Goal: Transaction & Acquisition: Purchase product/service

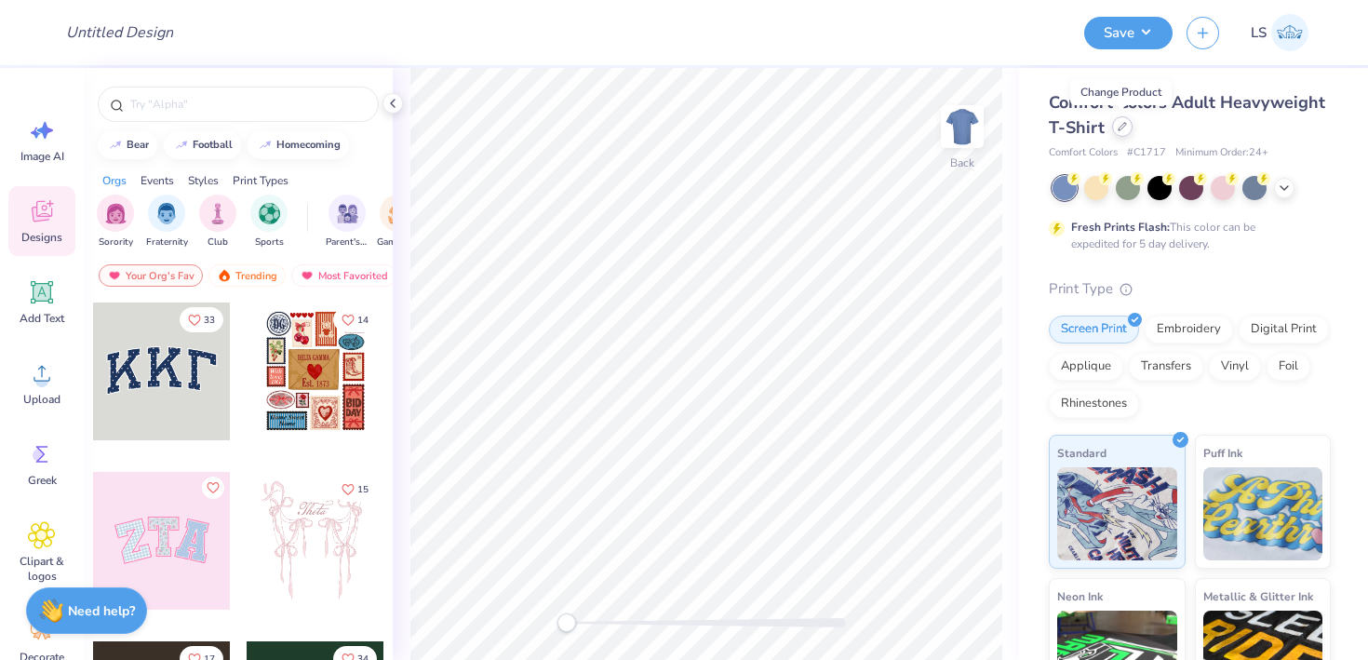
click at [1125, 128] on icon at bounding box center [1122, 126] width 9 height 9
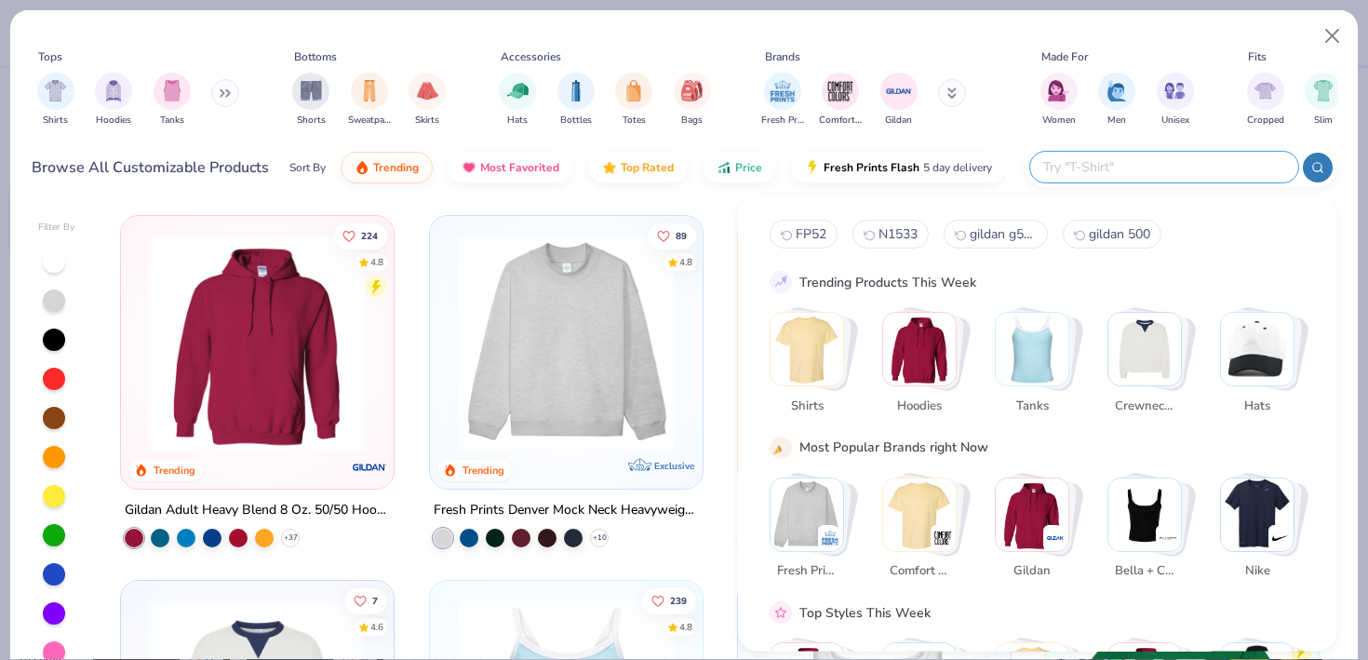
click at [1199, 168] on input "text" at bounding box center [1163, 166] width 244 height 21
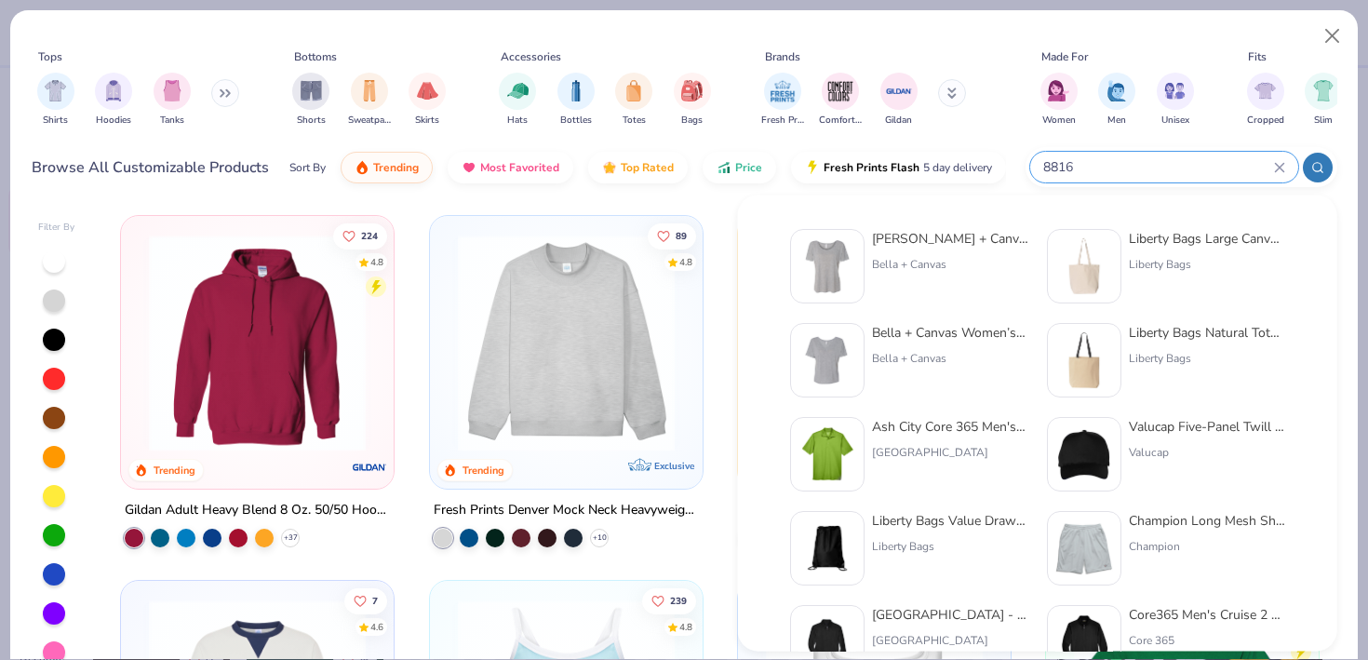
type input "8816"
click at [929, 342] on div "Bella + Canvas Women’s Slouchy V-Neck Tee Bella + Canvas" at bounding box center [950, 360] width 156 height 74
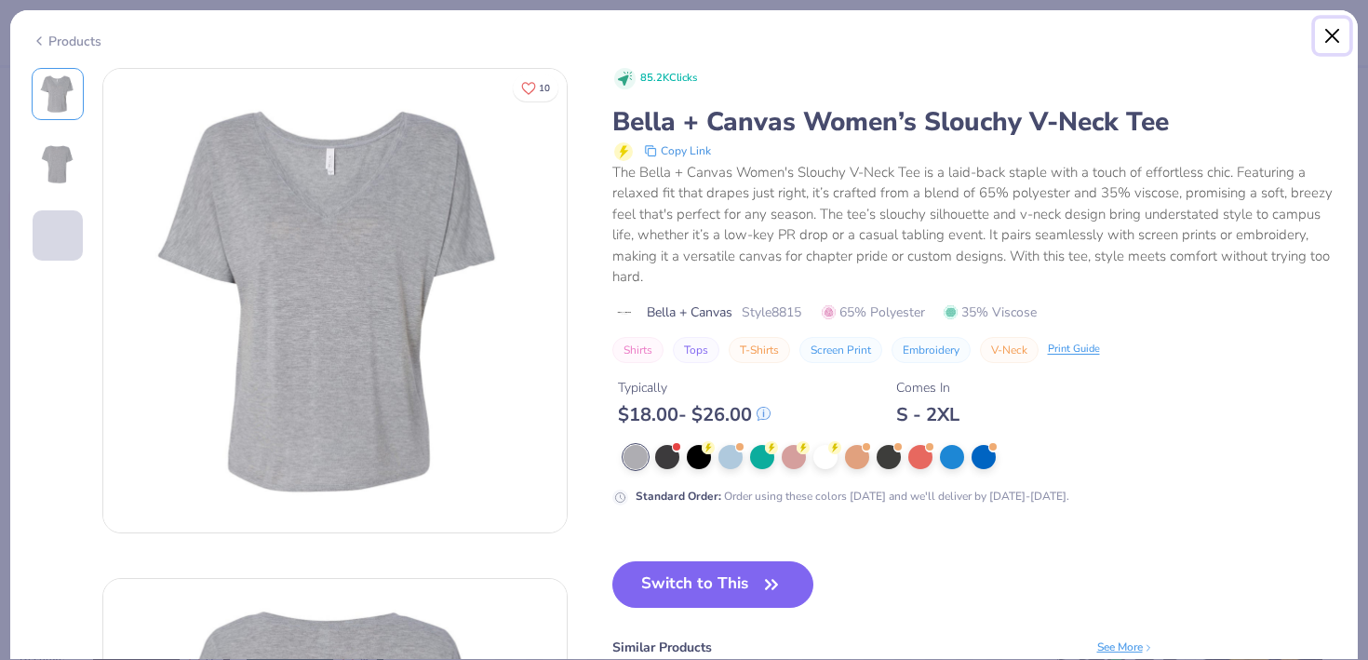
click at [1338, 34] on button "Close" at bounding box center [1332, 36] width 35 height 35
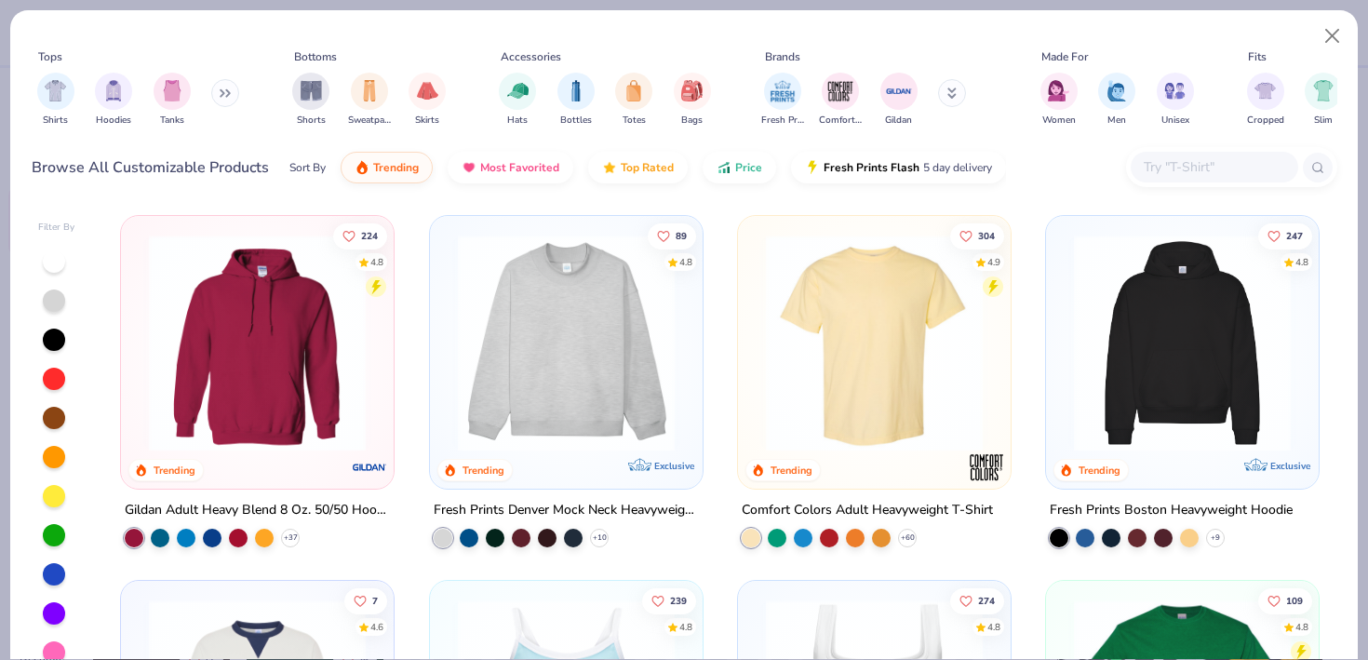
click at [1227, 148] on div at bounding box center [1231, 167] width 211 height 40
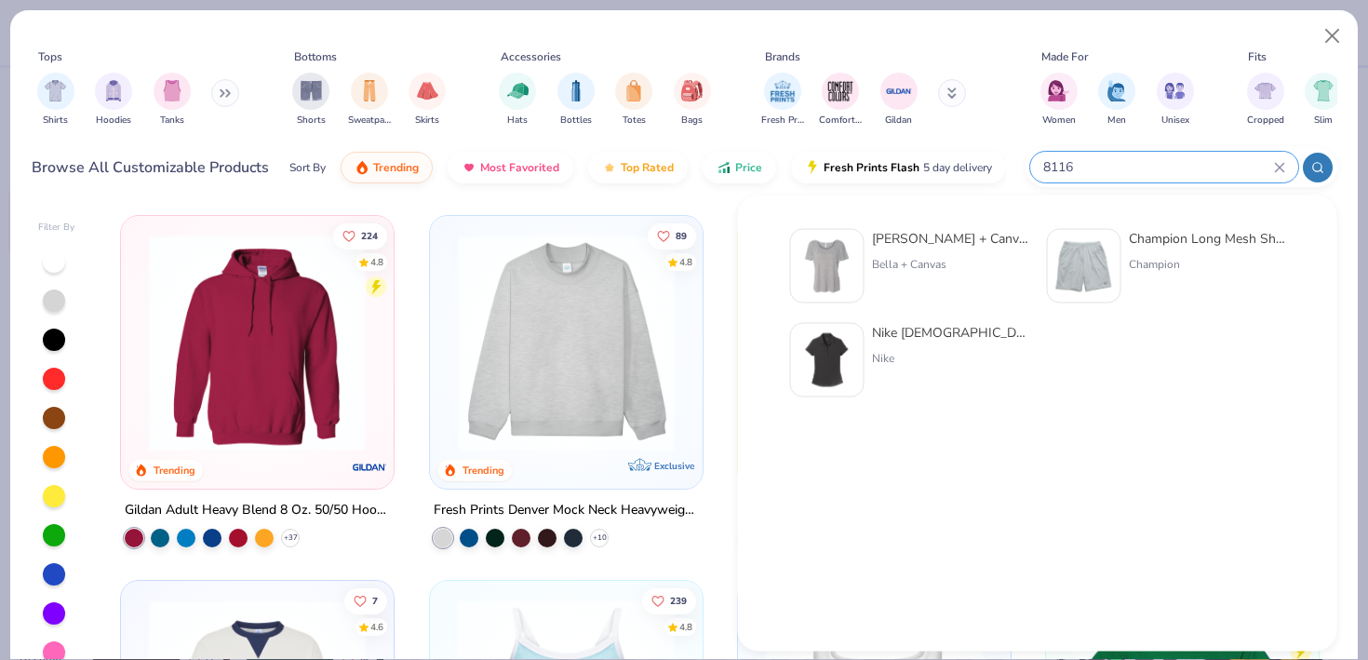
type input "8116"
click at [976, 245] on div "[PERSON_NAME] + Canvas [DEMOGRAPHIC_DATA]' Slouchy T-Shirt" at bounding box center [950, 239] width 156 height 20
